Goal: Entertainment & Leisure: Consume media (video, audio)

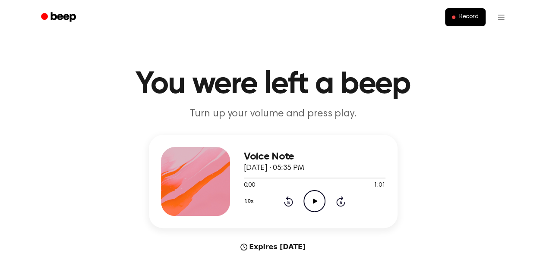
click at [312, 200] on icon "Play Audio" at bounding box center [314, 201] width 22 height 22
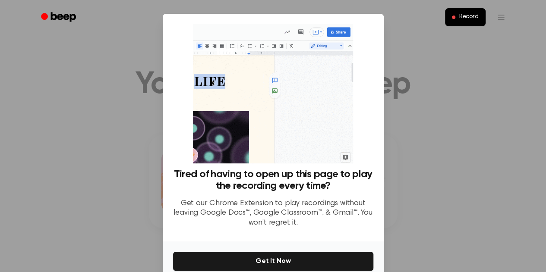
click at [470, 150] on div at bounding box center [273, 136] width 546 height 272
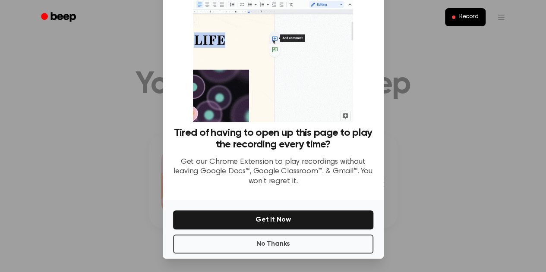
click at [325, 243] on button "No Thanks" at bounding box center [273, 244] width 200 height 19
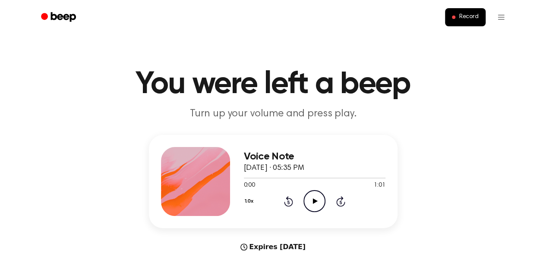
click at [319, 201] on icon "Play Audio" at bounding box center [314, 201] width 22 height 22
click at [477, 79] on h1 "You were left a beep" at bounding box center [273, 84] width 442 height 31
click at [321, 199] on icon "Pause Audio" at bounding box center [314, 201] width 22 height 22
click at [321, 199] on icon "Play Audio" at bounding box center [314, 201] width 22 height 22
click at [297, 180] on div at bounding box center [315, 177] width 142 height 7
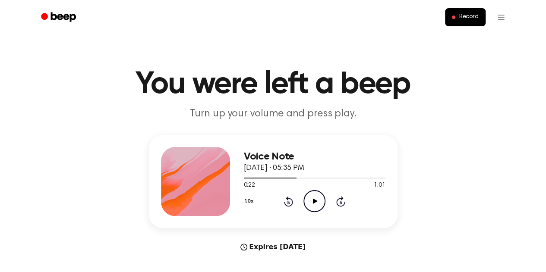
click at [312, 198] on icon "Play Audio" at bounding box center [314, 201] width 22 height 22
drag, startPoint x: 309, startPoint y: 181, endPoint x: 220, endPoint y: 181, distance: 88.9
click at [220, 181] on div "Voice Note [DATE] · 05:35 PM 0:30 1:01 Your browser does not support the [objec…" at bounding box center [273, 181] width 249 height 93
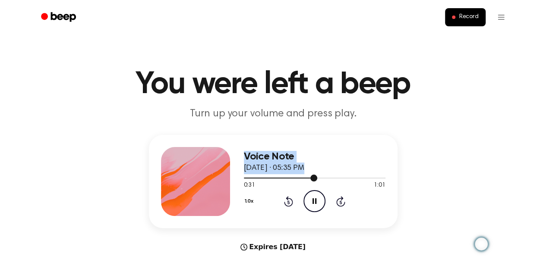
click at [247, 175] on div at bounding box center [315, 177] width 142 height 7
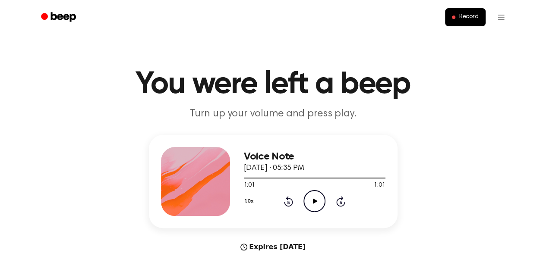
click at [319, 199] on icon "Play Audio" at bounding box center [314, 201] width 22 height 22
drag, startPoint x: 242, startPoint y: 177, endPoint x: 349, endPoint y: 181, distance: 107.1
click at [349, 181] on div "0:02 1:01 Your browser does not support the [object Object] element." at bounding box center [315, 182] width 142 height 16
click at [366, 177] on div at bounding box center [315, 177] width 142 height 7
click at [372, 178] on div at bounding box center [315, 178] width 142 height 1
